Goal: Communication & Community: Answer question/provide support

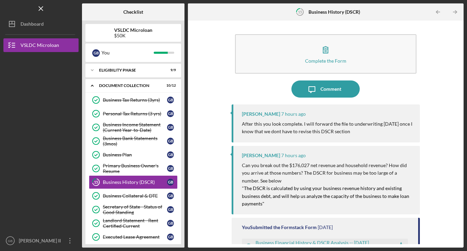
scroll to position [22, 0]
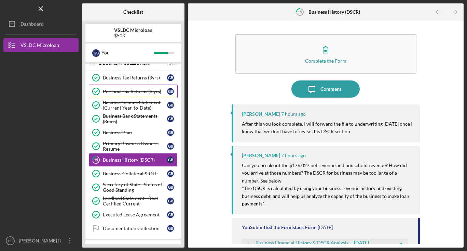
click at [125, 91] on div "Personal Tax Returns (3 yrs)" at bounding box center [135, 91] width 64 height 5
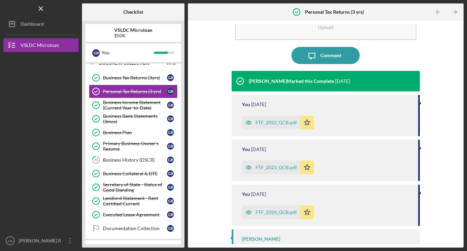
scroll to position [54, 0]
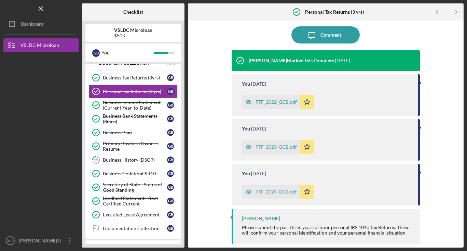
click at [269, 192] on div "FTF_2024_GCB.pdf" at bounding box center [276, 191] width 41 height 5
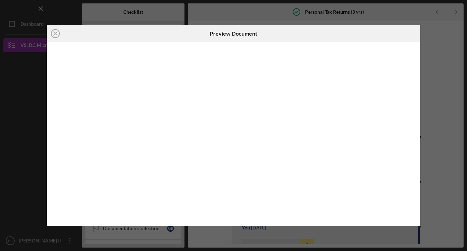
scroll to position [9, 0]
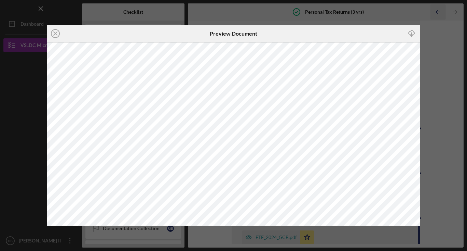
click at [435, 11] on div "Icon/Close Preview Document Icon/Download" at bounding box center [233, 125] width 467 height 251
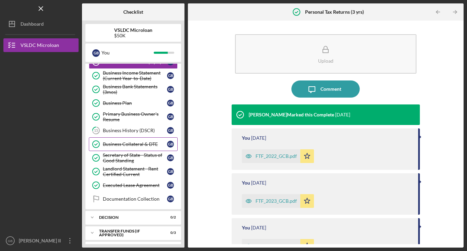
scroll to position [52, 0]
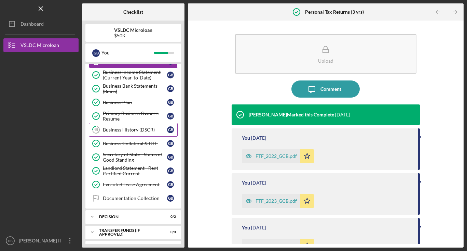
click at [129, 129] on div "Business History (DSCR)" at bounding box center [135, 129] width 64 height 5
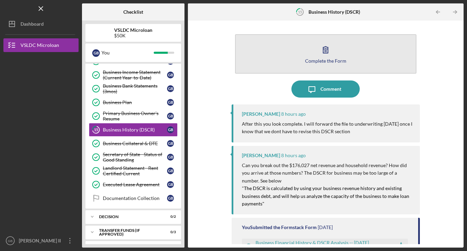
click at [321, 53] on icon "button" at bounding box center [325, 49] width 17 height 17
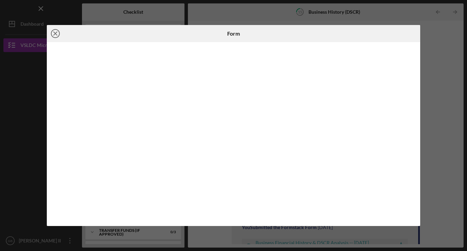
click at [56, 31] on icon "Icon/Close" at bounding box center [55, 33] width 17 height 17
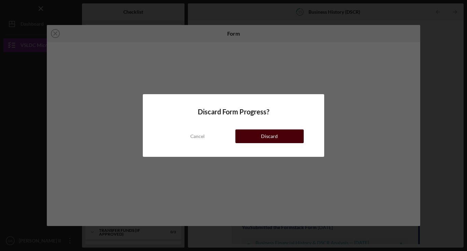
click at [264, 136] on div "Discard" at bounding box center [269, 136] width 17 height 14
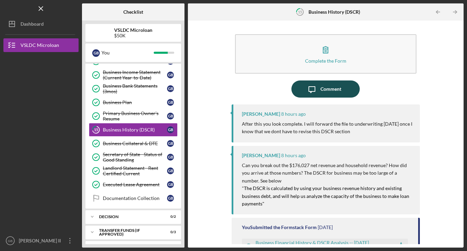
click at [321, 92] on div "Comment" at bounding box center [331, 88] width 21 height 17
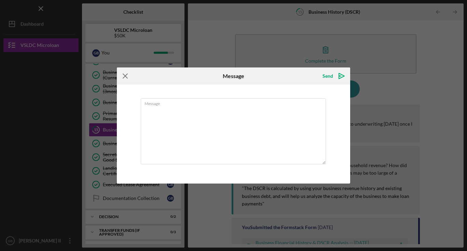
click at [122, 77] on icon "Icon/Menu Close" at bounding box center [125, 75] width 17 height 17
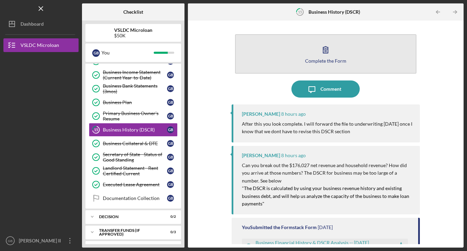
click at [319, 47] on icon "button" at bounding box center [325, 49] width 17 height 17
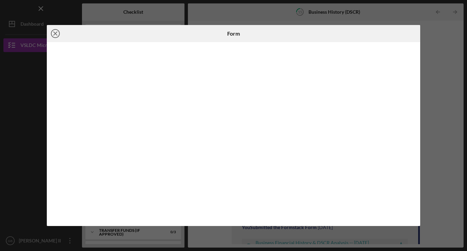
click at [54, 32] on line at bounding box center [55, 33] width 3 height 3
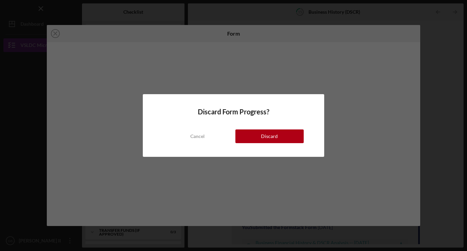
click at [256, 135] on button "Discard" at bounding box center [270, 136] width 68 height 14
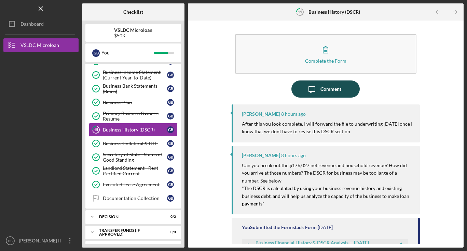
click at [319, 90] on icon "Icon/Message" at bounding box center [312, 88] width 17 height 17
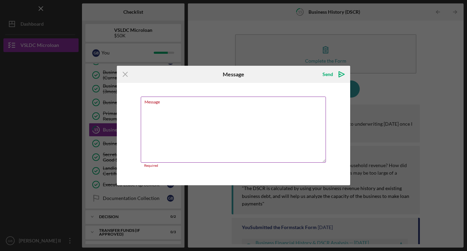
click at [179, 111] on textarea "Message" at bounding box center [234, 129] width 186 height 66
paste textarea "DSCR Breakdown for Prancing Tastebud LLC (12 months) We’re currently conducting…"
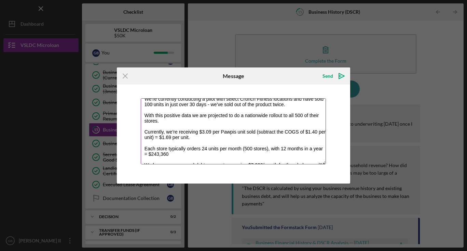
scroll to position [88, 0]
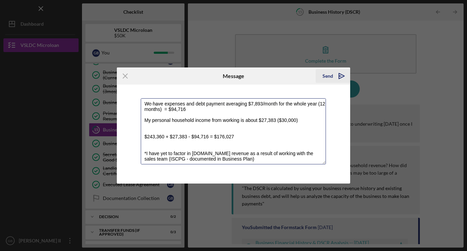
type textarea "DSCR Breakdown for Prancing Tastebud LLC (12 months) We’re currently conducting…"
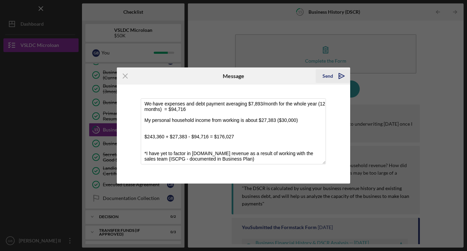
click at [341, 73] on icon "Icon/icon-invite-send" at bounding box center [341, 75] width 17 height 17
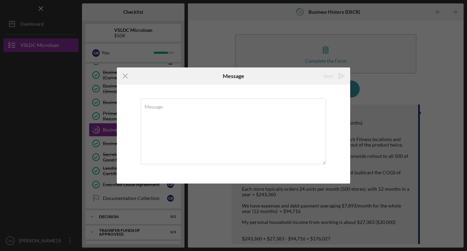
scroll to position [0, 0]
